Goal: Find contact information: Find contact information

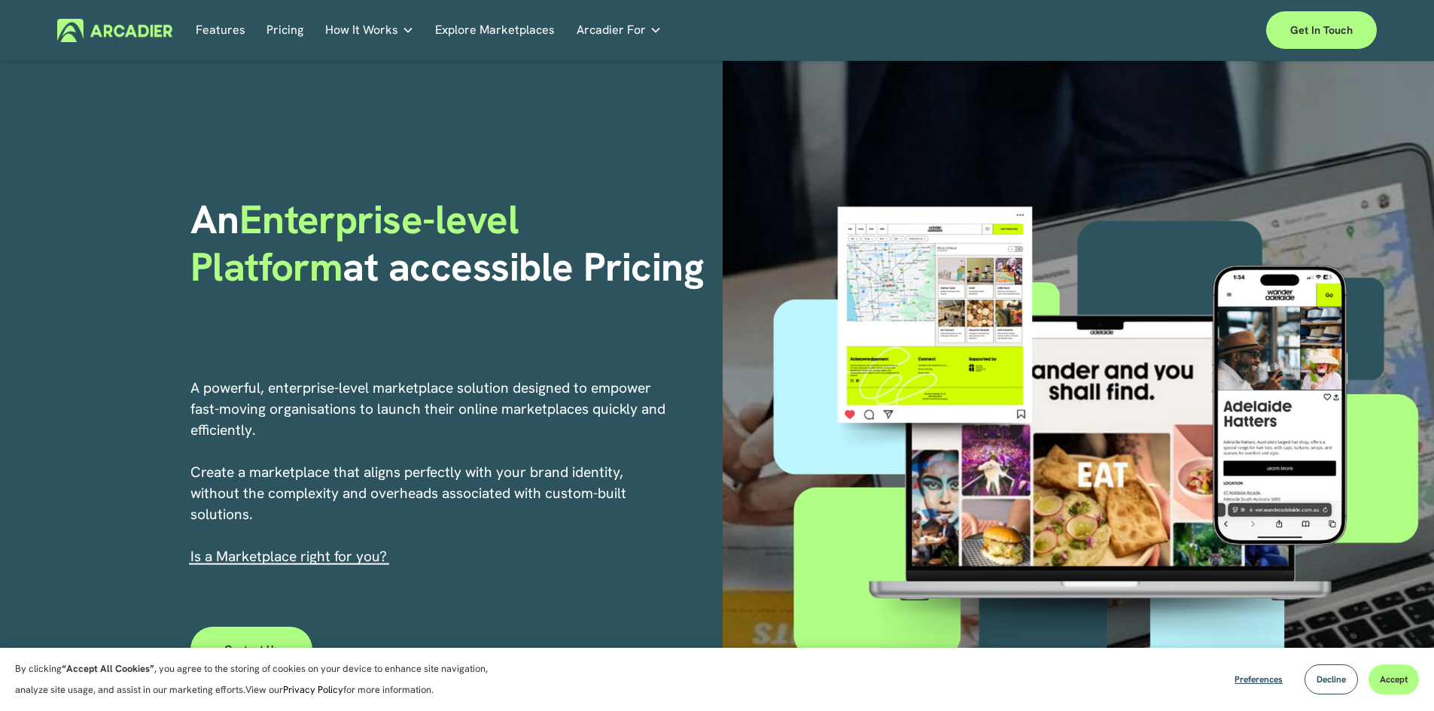
click at [549, 30] on link "Explore Marketplaces" at bounding box center [495, 30] width 120 height 23
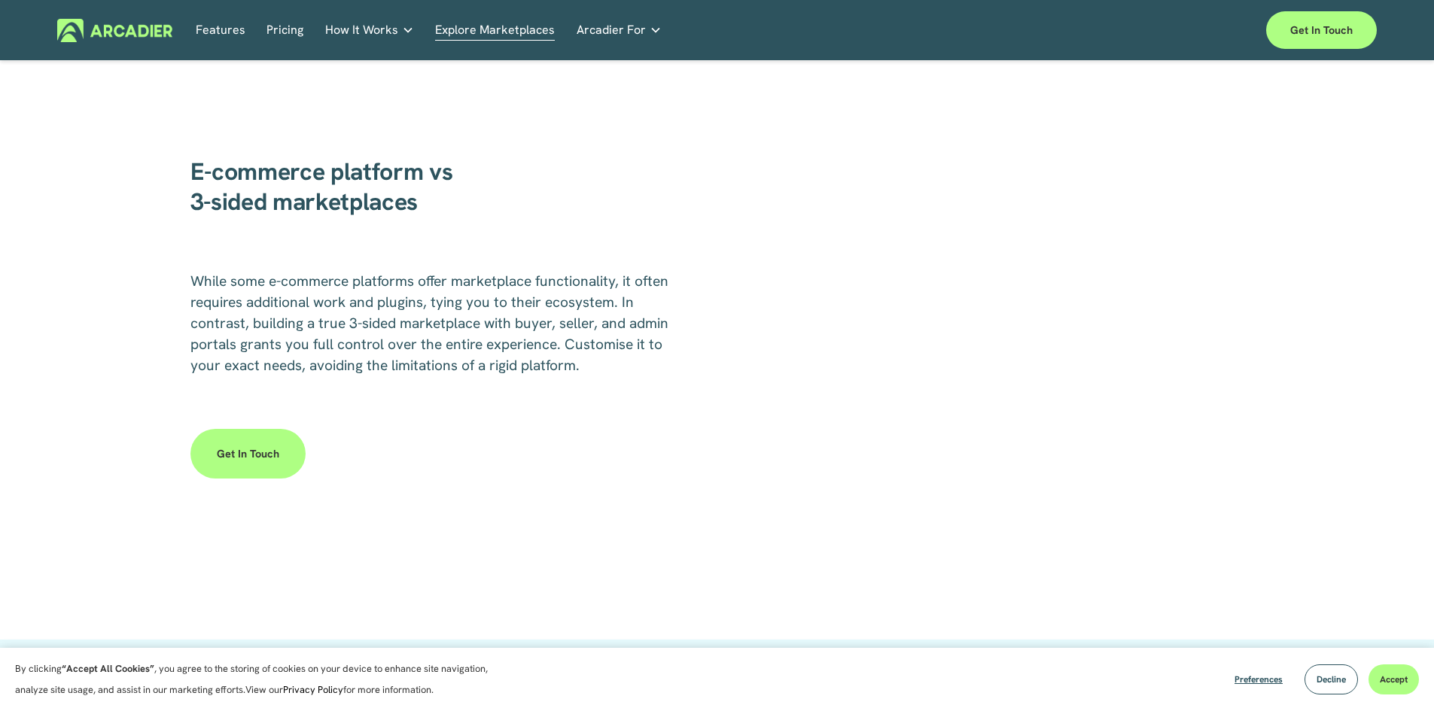
scroll to position [2610, 0]
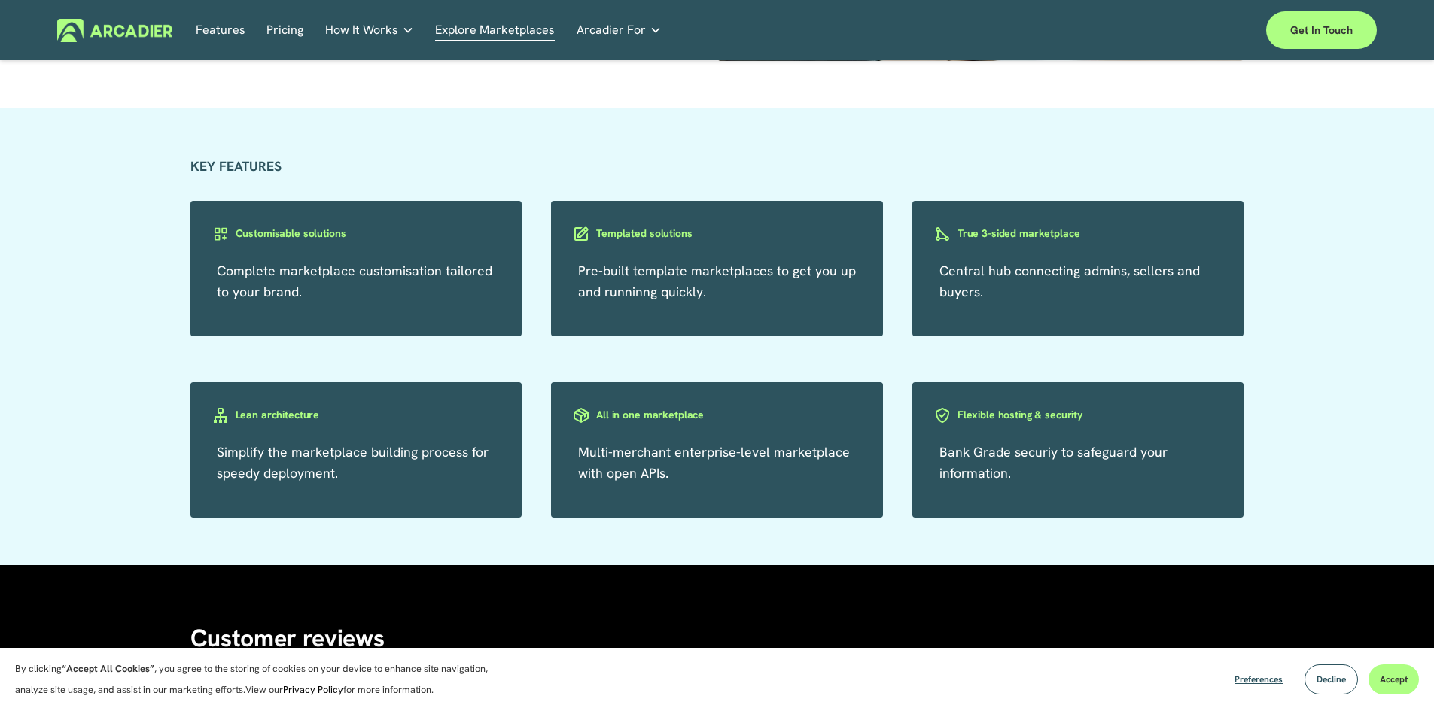
click at [650, 241] on h3 "Templated solutions" at bounding box center [644, 234] width 96 height 14
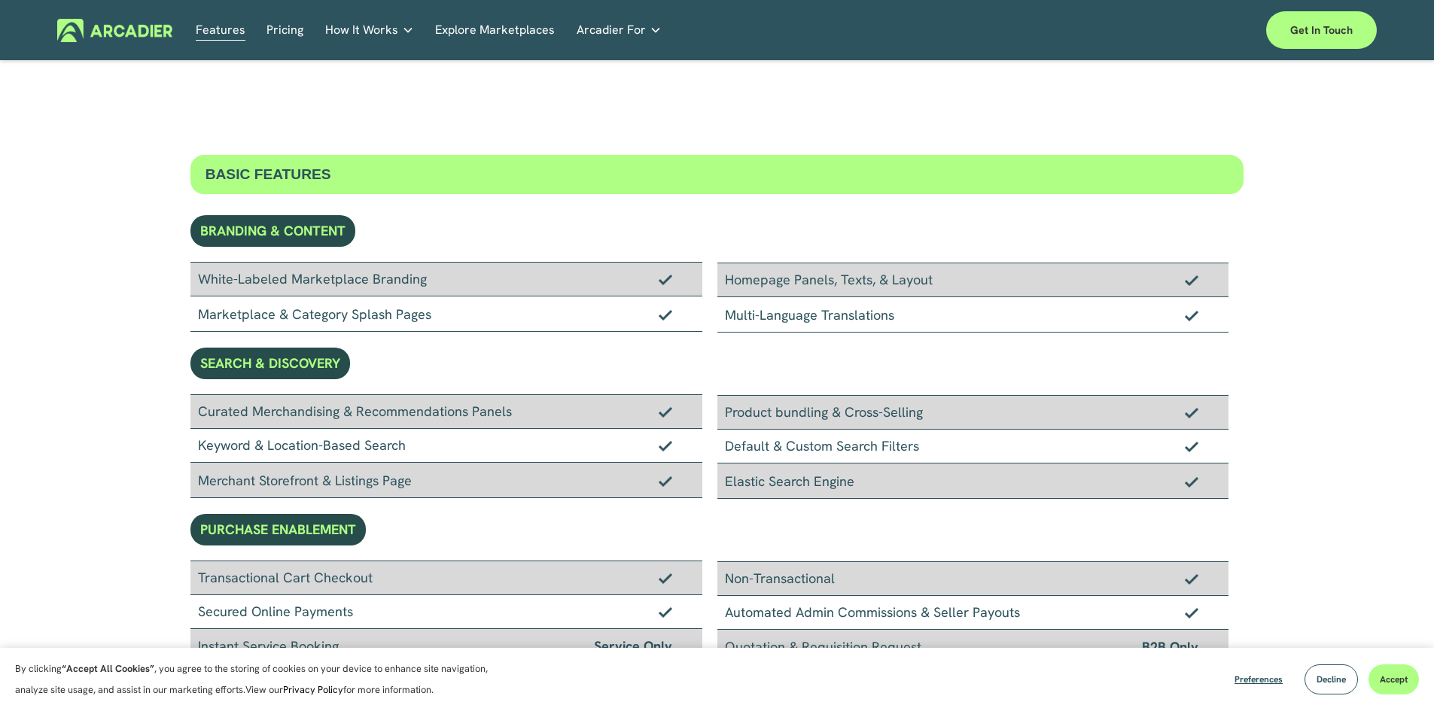
click at [213, 26] on link "Features" at bounding box center [221, 30] width 50 height 23
click at [495, 22] on link "Explore Marketplaces" at bounding box center [495, 30] width 120 height 23
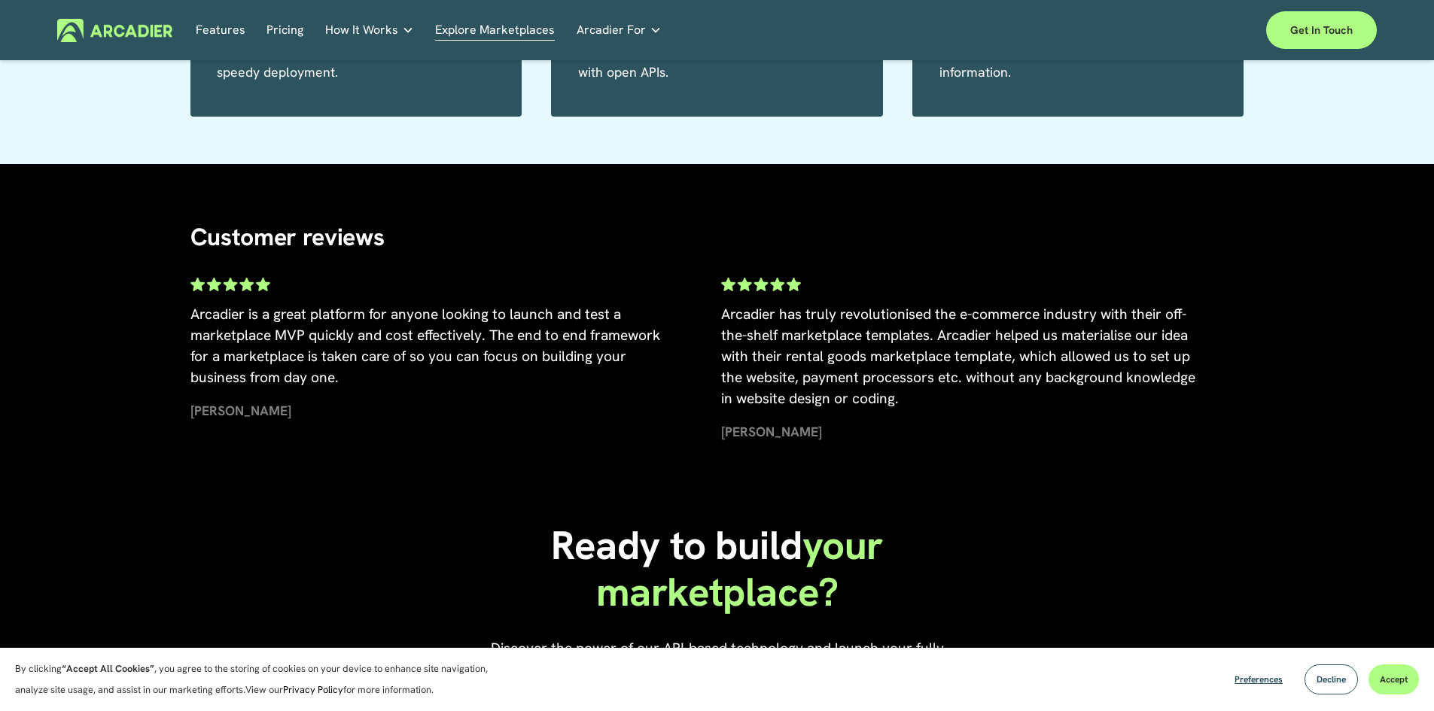
scroll to position [2610, 0]
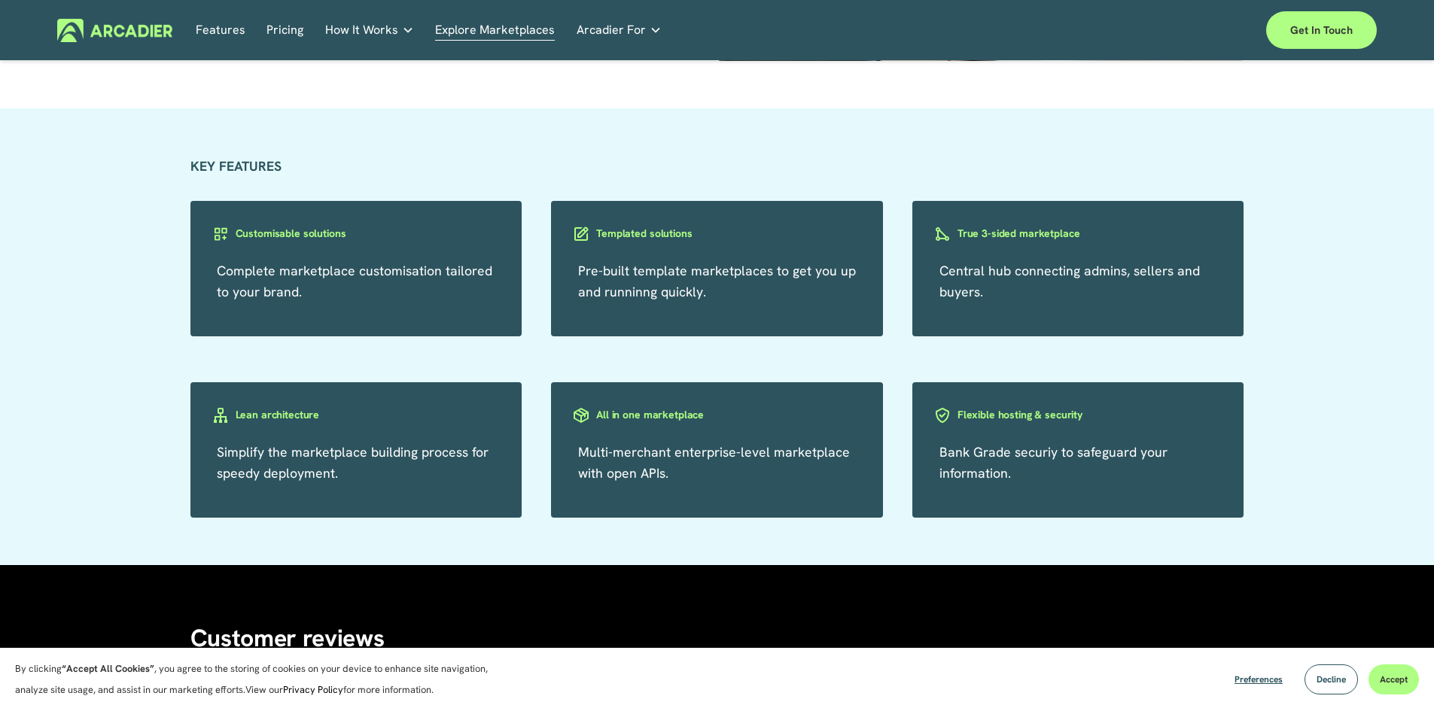
click at [1017, 230] on h3 "True 3-sided marketplace" at bounding box center [1019, 234] width 123 height 14
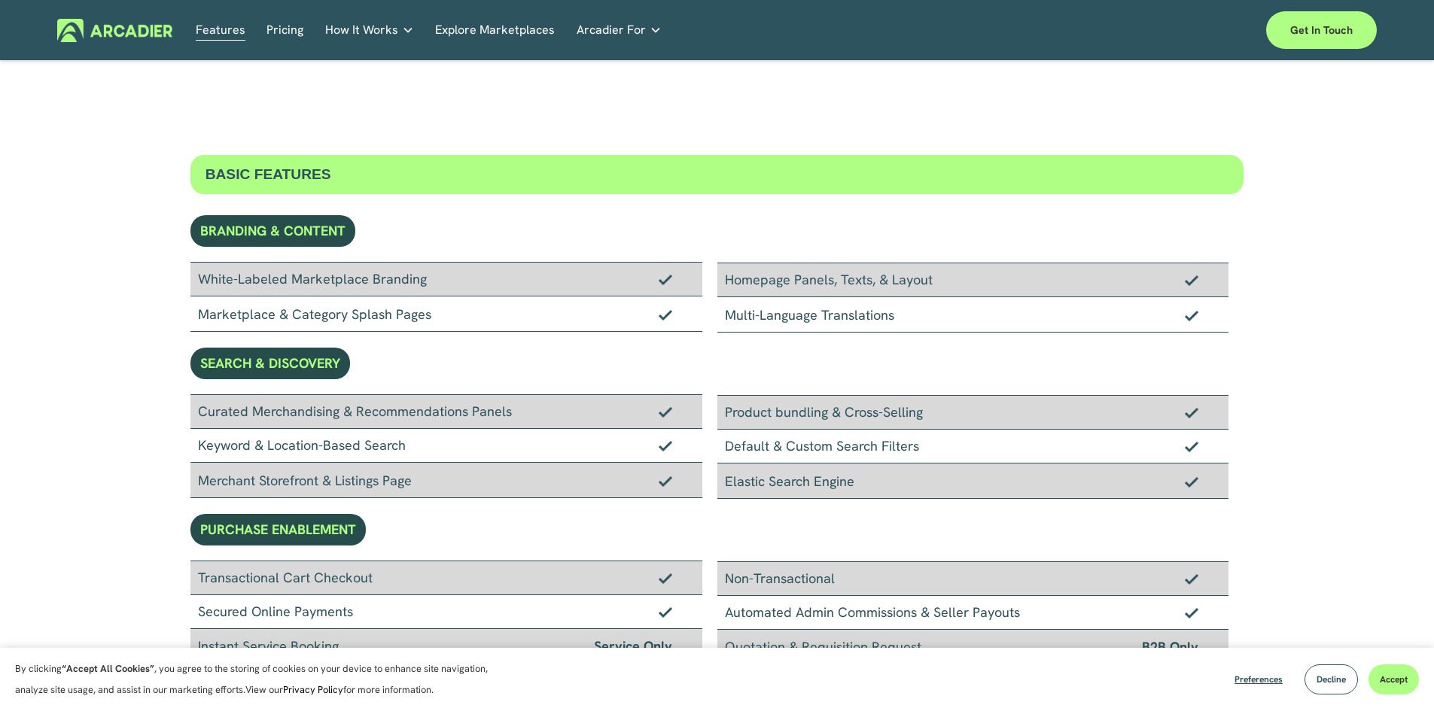
click at [0, 0] on link "Retail Marketplaces Whatever you are offering to your customer, we bring it all…" at bounding box center [0, 0] width 0 height 0
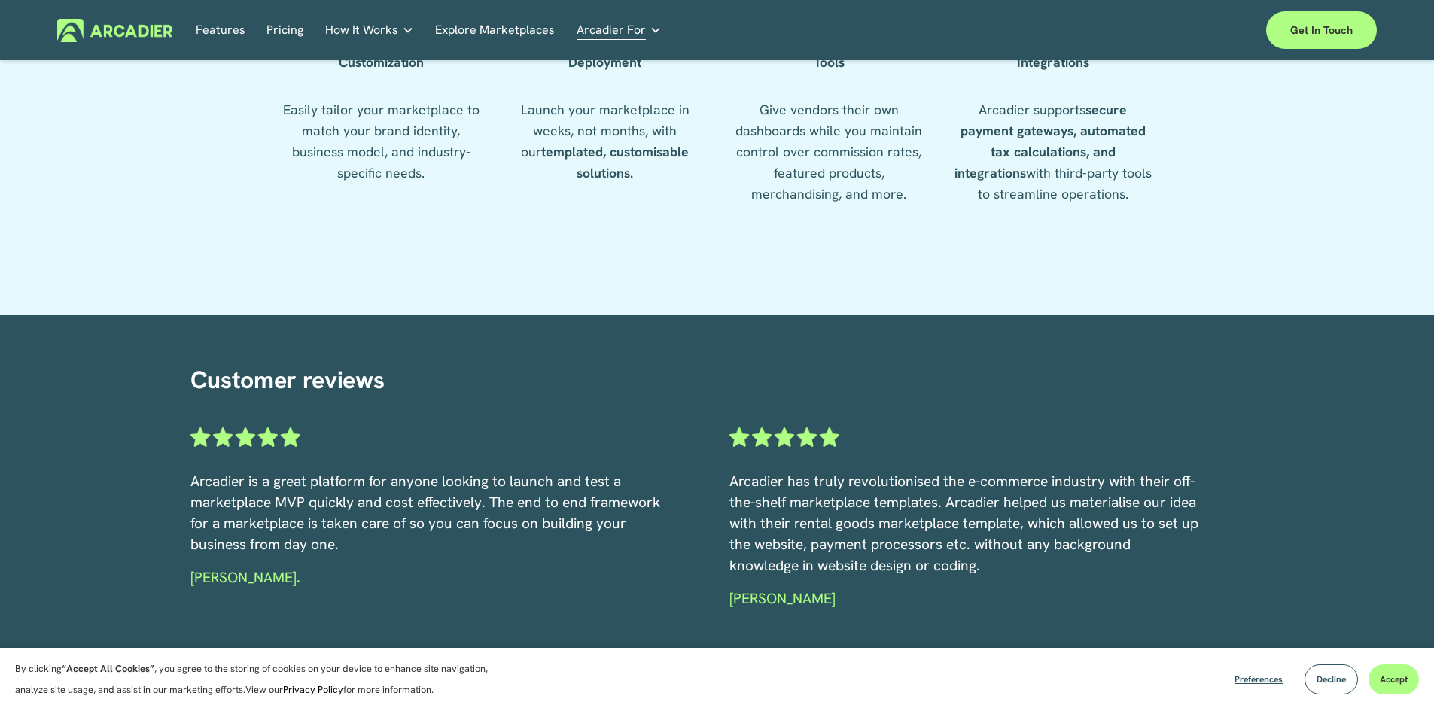
scroll to position [2623, 0]
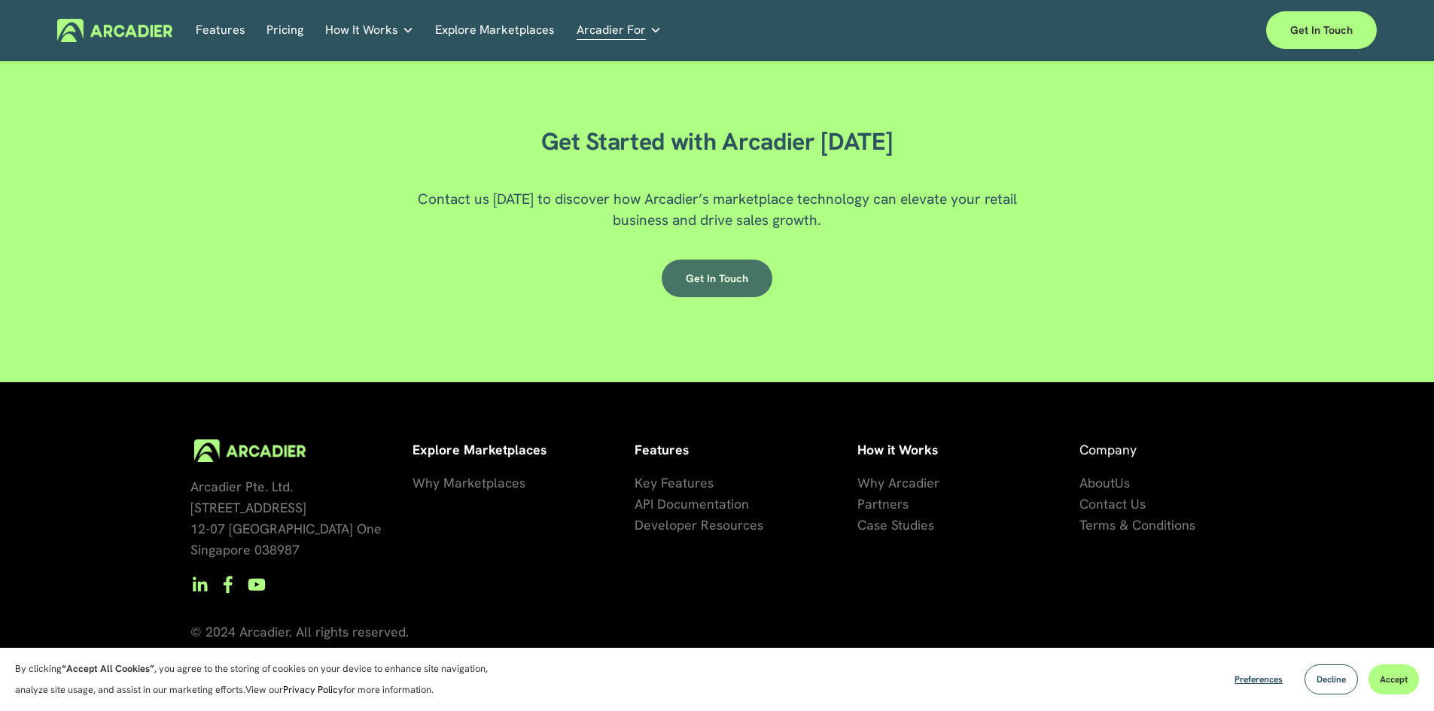
click at [721, 283] on link "Get in Touch" at bounding box center [717, 279] width 111 height 38
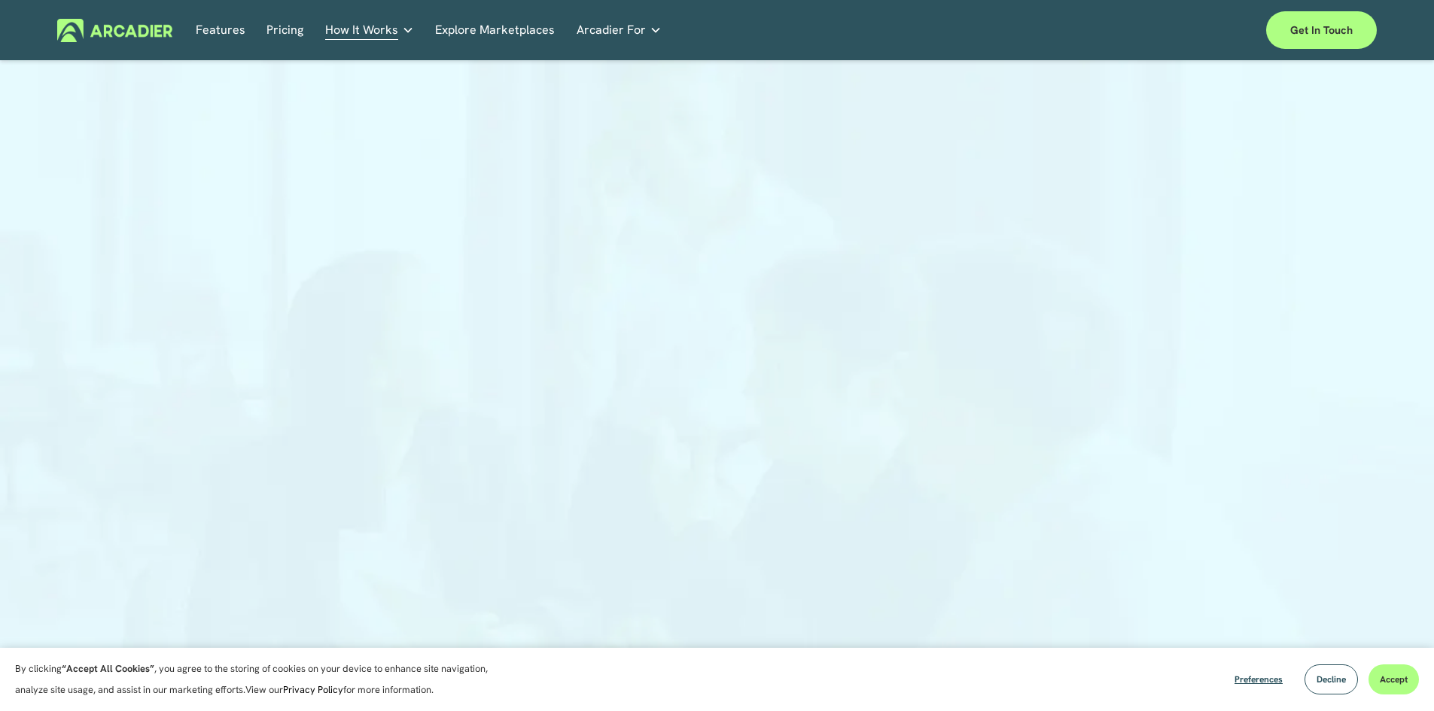
click at [1219, 324] on div at bounding box center [717, 381] width 1434 height 612
click at [292, 274] on div at bounding box center [717, 381] width 1434 height 612
